Goal: Task Accomplishment & Management: Manage account settings

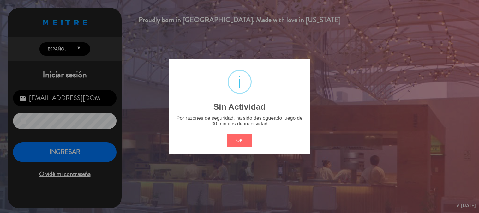
click at [241, 135] on button "OK" at bounding box center [240, 141] width 26 height 14
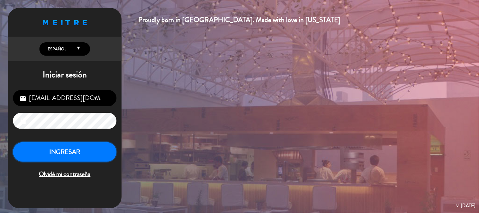
click at [47, 154] on button "INGRESAR" at bounding box center [65, 152] width 104 height 20
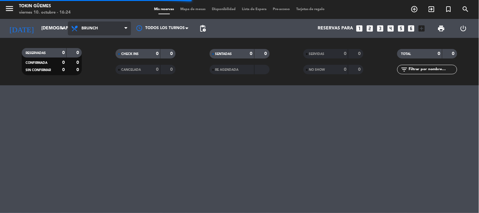
click at [110, 23] on span "Brunch" at bounding box center [99, 28] width 63 height 14
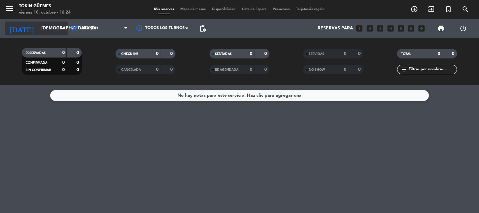
click at [51, 24] on input "[DEMOGRAPHIC_DATA][DATE]" at bounding box center [68, 28] width 60 height 11
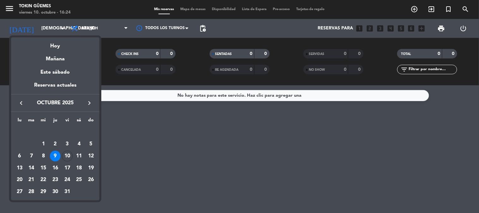
click at [70, 156] on div "10" at bounding box center [67, 156] width 11 height 11
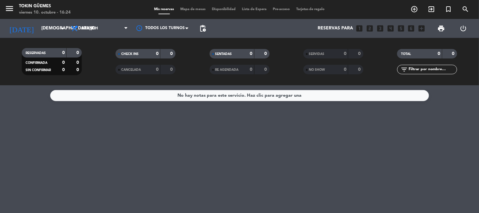
type input "[DATE]"
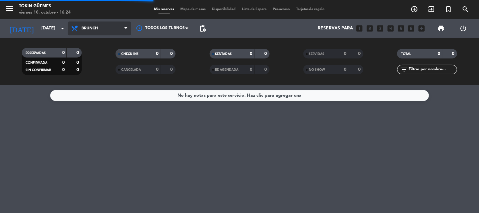
click at [112, 27] on span "Brunch" at bounding box center [99, 28] width 63 height 14
click at [86, 31] on span "Brunch" at bounding box center [99, 28] width 63 height 14
click at [97, 83] on div "menu Tokin [PERSON_NAME] [DATE] 10. octubre - 16:24 Mis reservas Mapa de mesas …" at bounding box center [239, 42] width 479 height 85
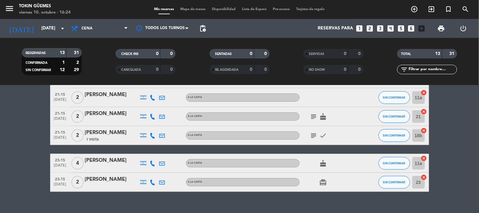
scroll to position [215, 0]
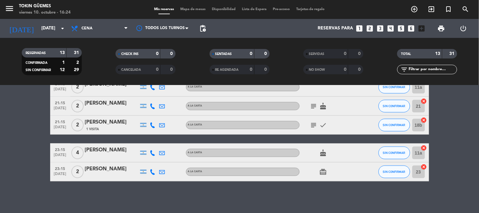
click at [155, 107] on icon at bounding box center [153, 106] width 6 height 6
click at [153, 124] on icon at bounding box center [153, 125] width 6 height 6
click at [151, 152] on icon at bounding box center [153, 153] width 6 height 6
click at [154, 172] on icon at bounding box center [153, 172] width 6 height 6
click at [479, 195] on div "No hay notas para este servicio. Haz clic para agregar una 19:30 [DATE] 2 [PERS…" at bounding box center [239, 149] width 479 height 128
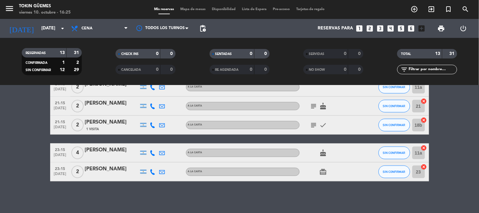
click at [462, 173] on bookings-row "19:30 [DATE] 2 [PERSON_NAME] A LA CARTA card_giftcard CONFIRMADA 23 cancel 20:3…" at bounding box center [239, 40] width 479 height 282
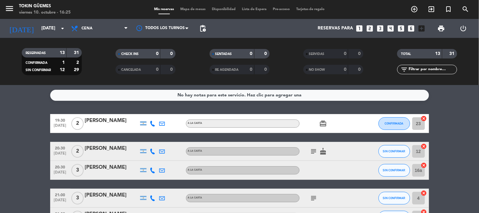
scroll to position [0, 0]
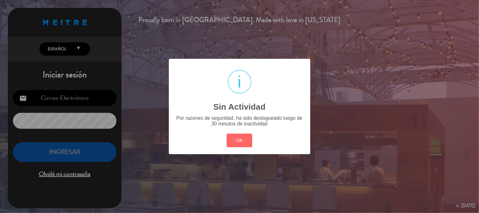
type input "[EMAIL_ADDRESS][DOMAIN_NAME]"
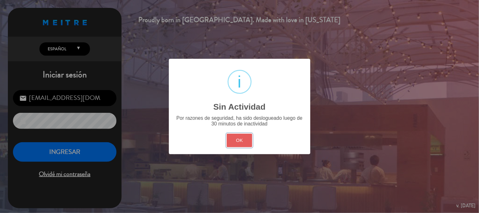
click at [243, 145] on button "OK" at bounding box center [240, 141] width 26 height 14
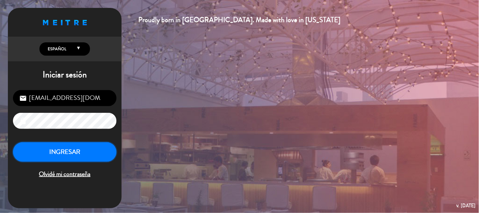
click at [73, 153] on button "INGRESAR" at bounding box center [65, 152] width 104 height 20
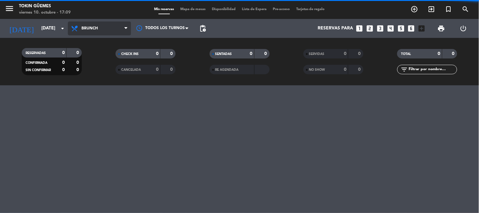
click at [122, 24] on span "Brunch" at bounding box center [99, 28] width 63 height 14
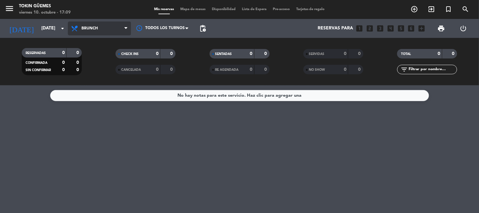
click at [125, 29] on icon at bounding box center [126, 28] width 3 height 5
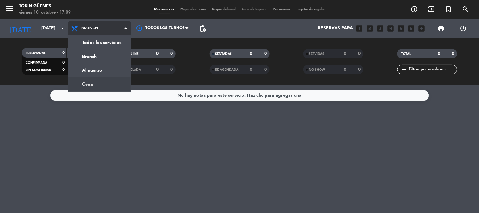
click at [108, 88] on ng-component "menu Tokin [PERSON_NAME] [DATE] 10. octubre - 17:09 Mis reservas Mapa de mesas …" at bounding box center [239, 106] width 479 height 213
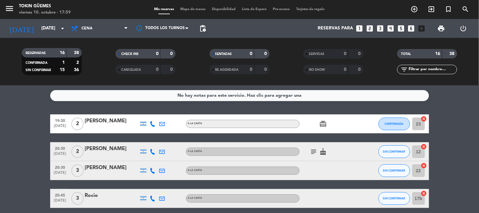
click at [30, 83] on div "RESERVADAS 16 38 CONFIRMADA 1 2 SIN CONFIRMAR 15 36 CHECK INS 0 0 CANCELADA 0 0…" at bounding box center [239, 61] width 479 height 47
click at [314, 152] on icon "subject" at bounding box center [314, 152] width 8 height 8
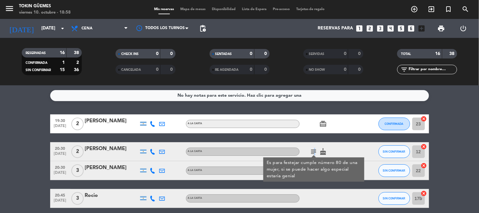
click at [314, 152] on icon "subject" at bounding box center [314, 152] width 8 height 8
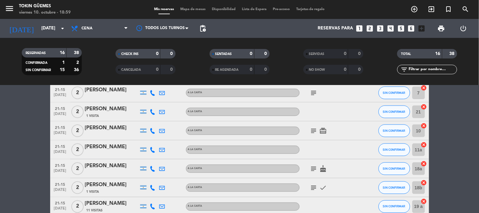
scroll to position [210, 0]
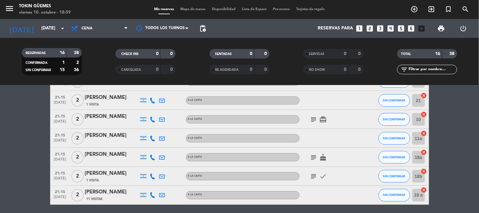
click at [315, 117] on icon "subject" at bounding box center [314, 120] width 8 height 8
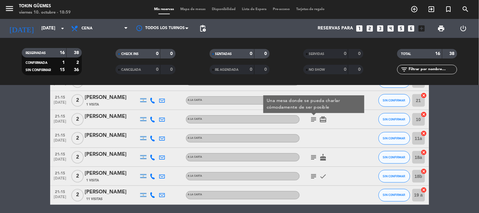
click at [312, 156] on icon "subject" at bounding box center [314, 158] width 8 height 8
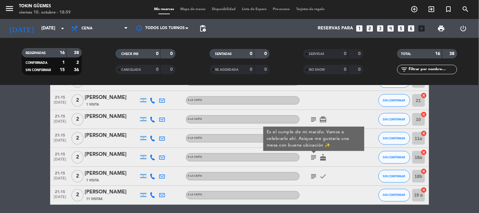
click at [313, 175] on icon "subject" at bounding box center [314, 177] width 8 height 8
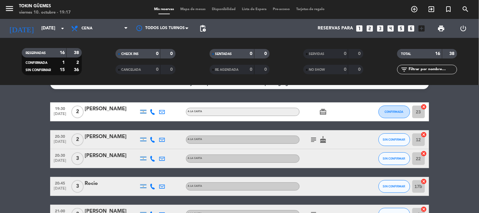
scroll to position [0, 0]
